Goal: Use online tool/utility: Utilize a website feature to perform a specific function

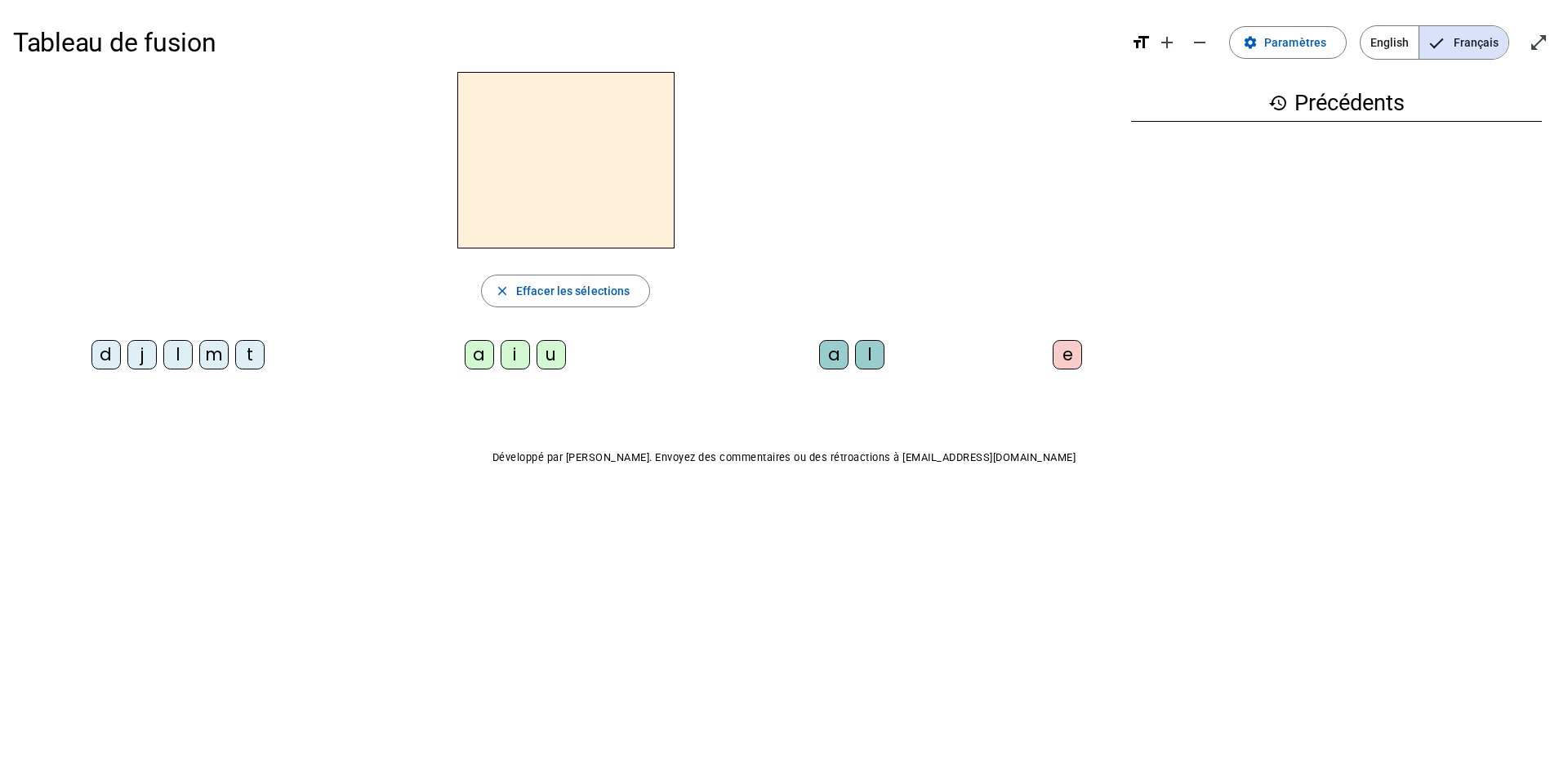
click at [515, 356] on div "i" at bounding box center [515, 354] width 29 height 29
click at [866, 355] on div "l" at bounding box center [869, 354] width 29 height 29
click at [212, 351] on div "m" at bounding box center [213, 354] width 29 height 29
click at [481, 346] on div "a" at bounding box center [479, 354] width 29 height 29
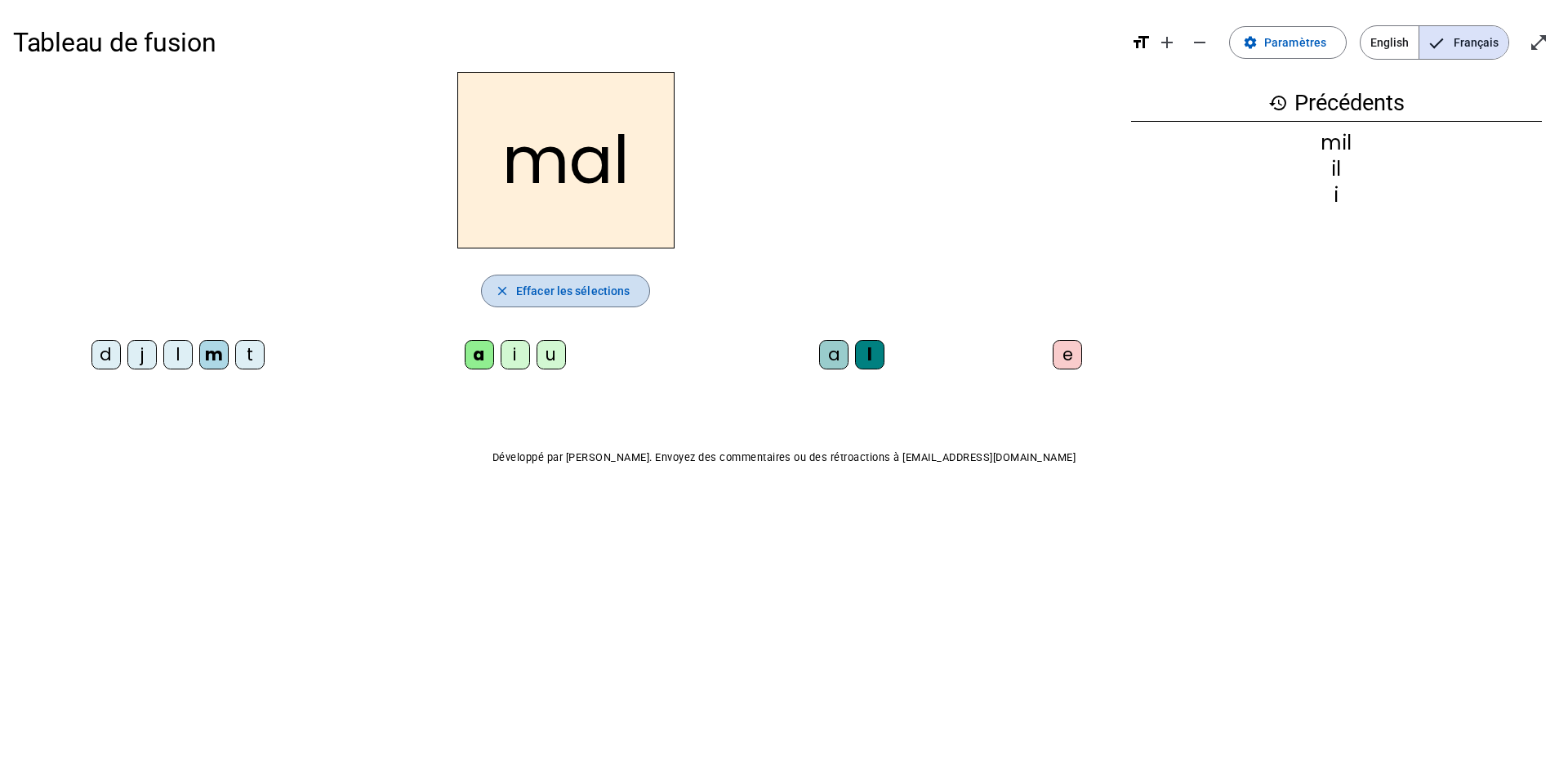
click at [597, 294] on span "Effacer les sélections" at bounding box center [573, 290] width 113 height 19
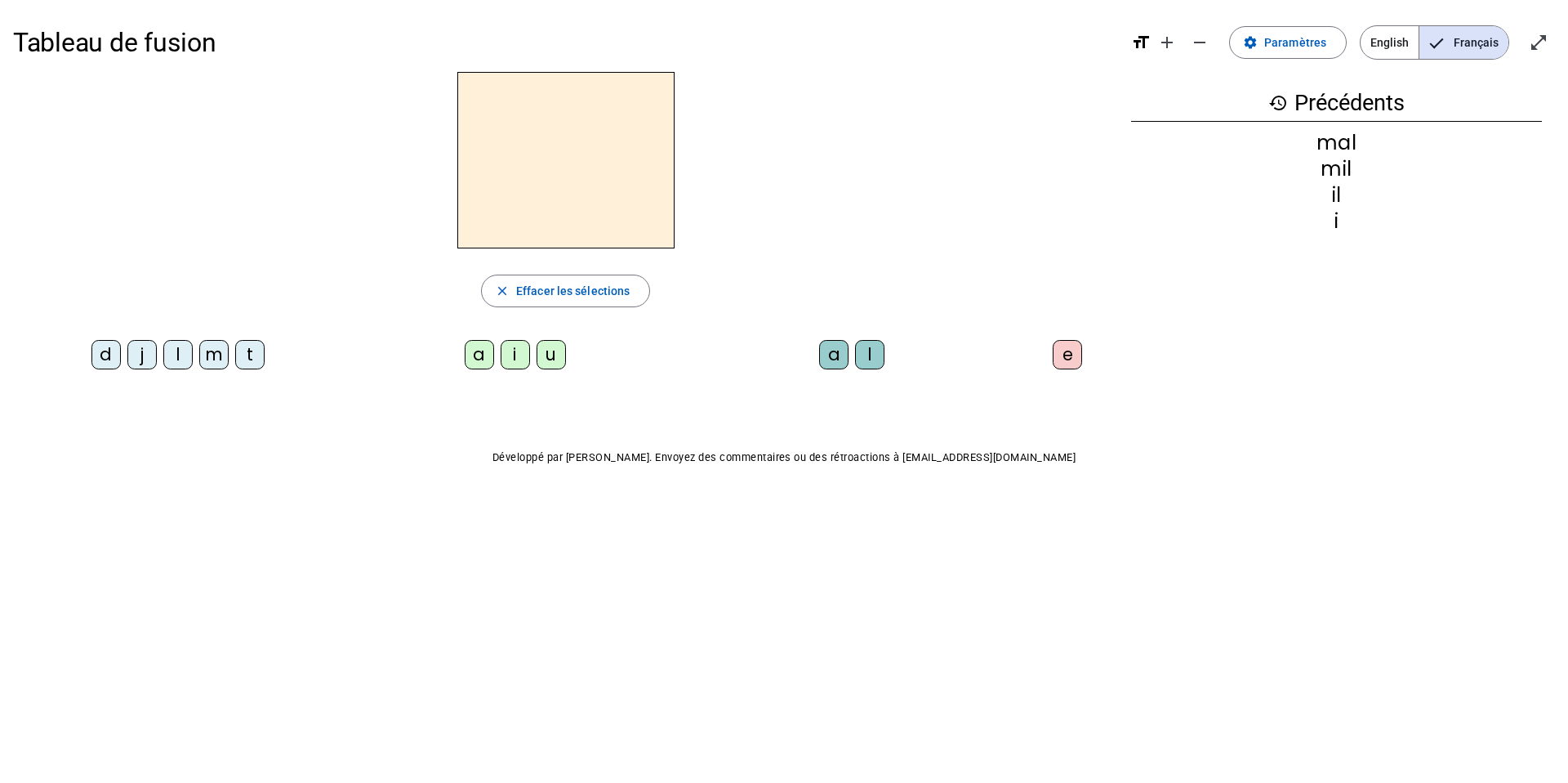
click at [211, 345] on div "m" at bounding box center [213, 354] width 29 height 29
click at [485, 360] on div "a" at bounding box center [479, 354] width 29 height 29
click at [183, 350] on div "l" at bounding box center [178, 354] width 29 height 29
click at [557, 355] on div "u" at bounding box center [551, 354] width 29 height 29
click at [105, 348] on div "d" at bounding box center [106, 354] width 29 height 29
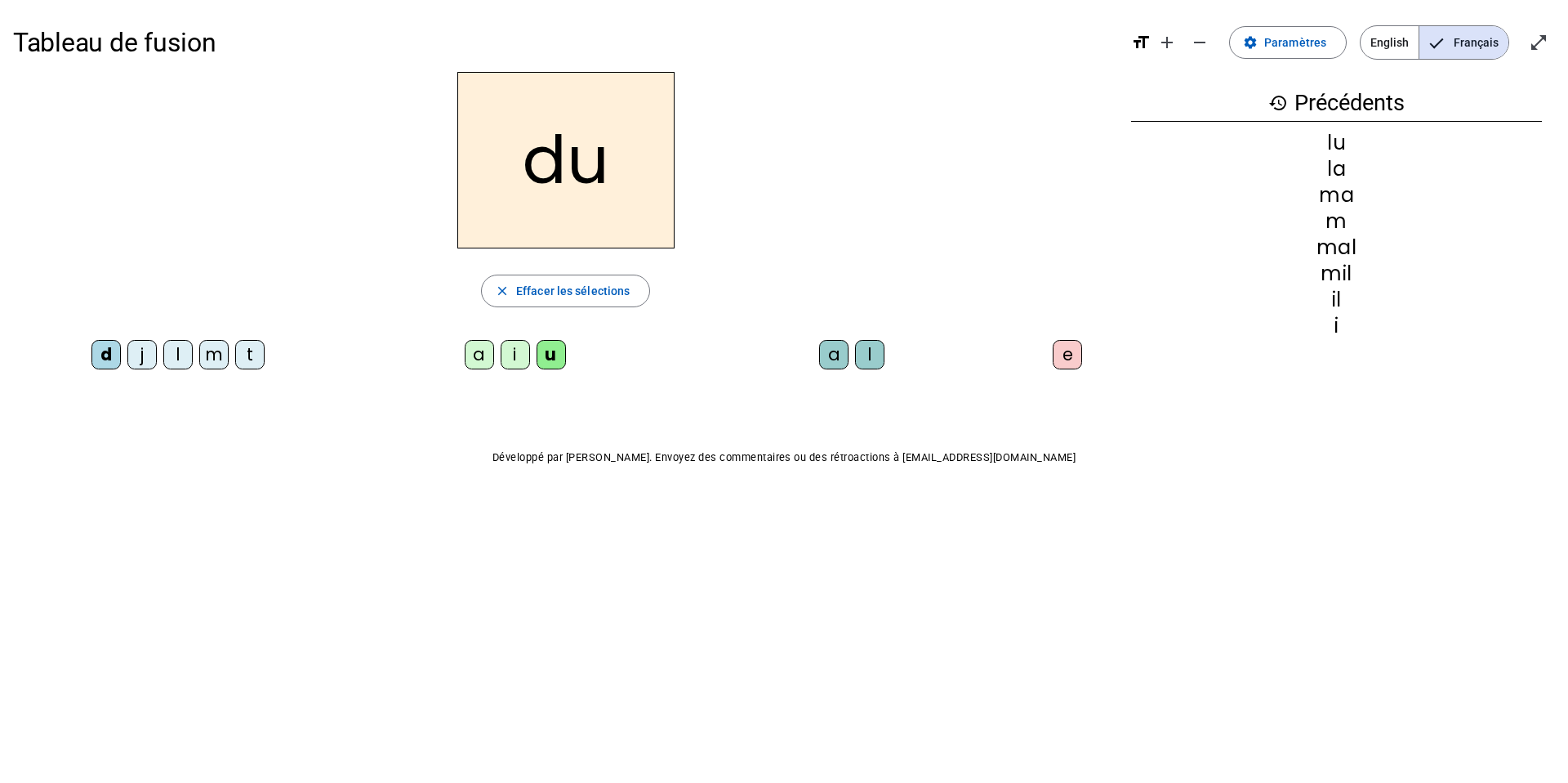
click at [242, 355] on div "t" at bounding box center [250, 354] width 29 height 29
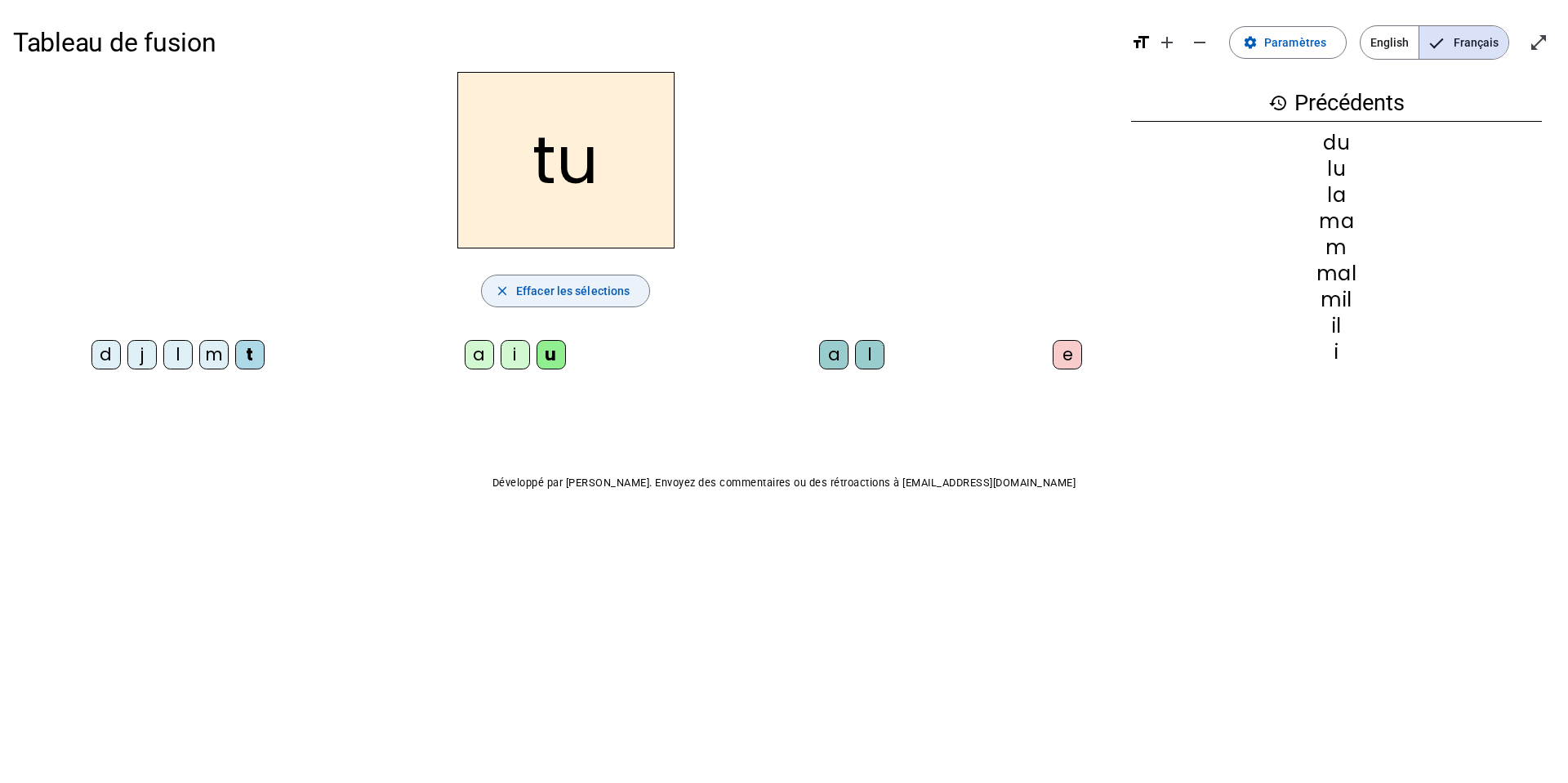
click at [617, 287] on span "Effacer les sélections" at bounding box center [573, 290] width 113 height 19
click at [246, 356] on div "t" at bounding box center [250, 354] width 29 height 29
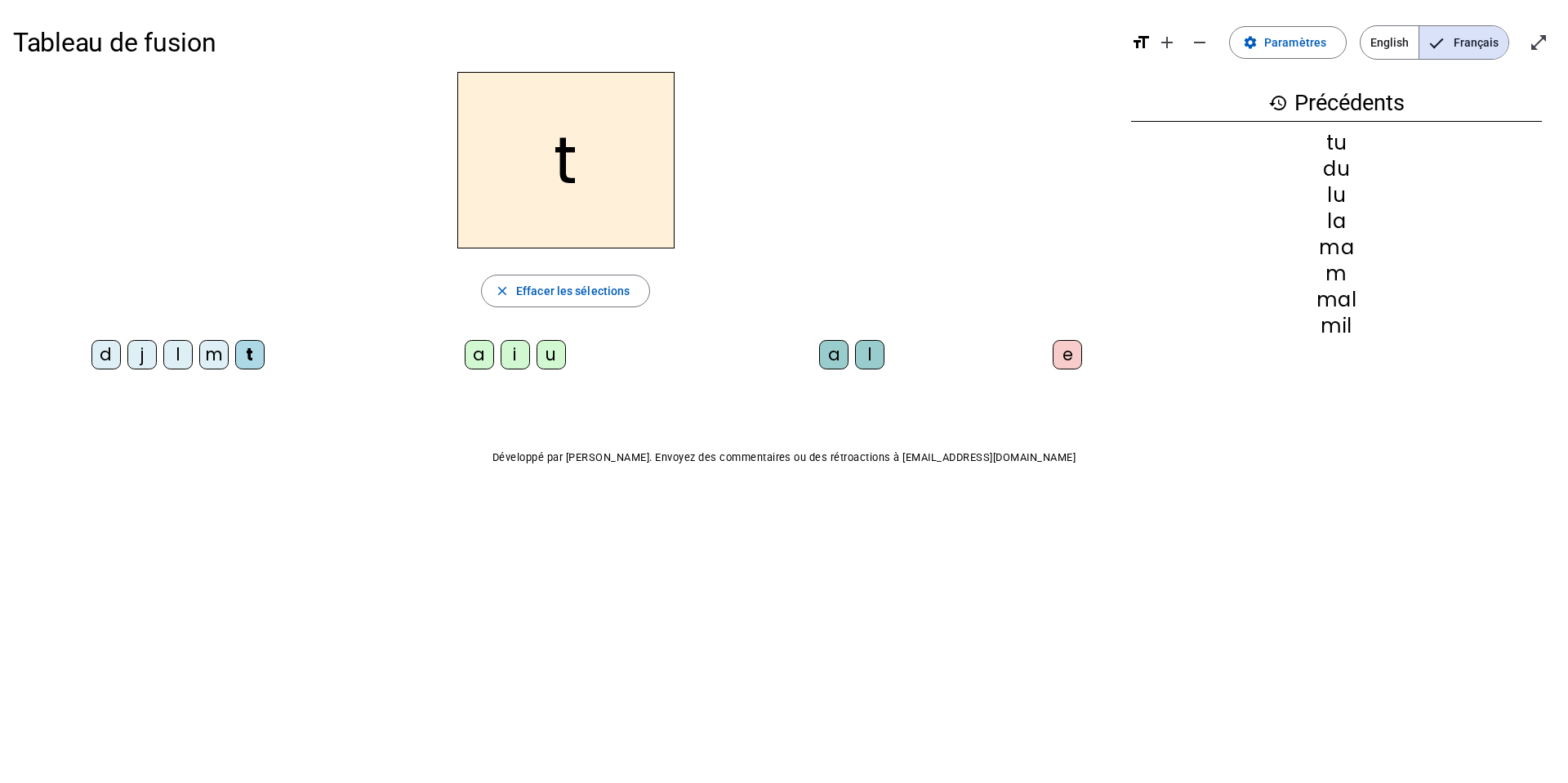
click at [1073, 355] on div "e" at bounding box center [1067, 354] width 29 height 29
click at [110, 348] on div "d" at bounding box center [106, 354] width 29 height 29
click at [144, 349] on div "j" at bounding box center [142, 354] width 29 height 29
